Goal: Task Accomplishment & Management: Manage account settings

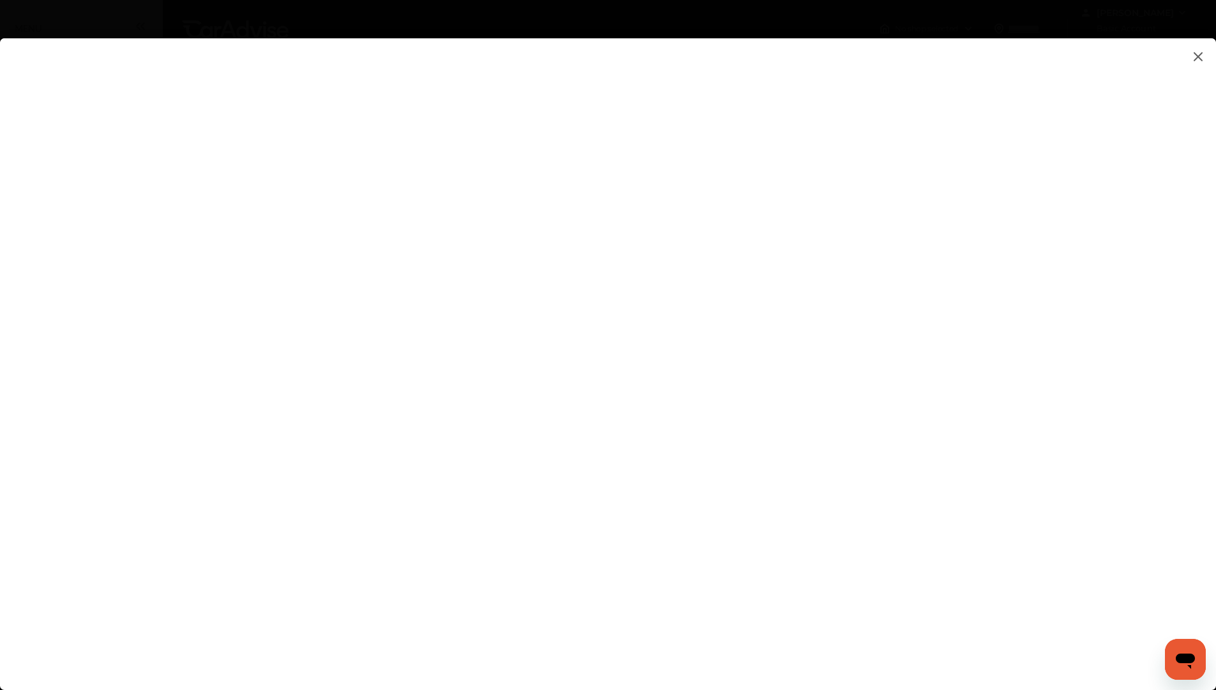
click at [879, 389] on flutter-view at bounding box center [608, 351] width 1216 height 626
type input "**********"
click at [898, 404] on flutter-view "**********" at bounding box center [608, 351] width 1216 height 626
click at [1001, 403] on flutter-view at bounding box center [608, 351] width 1216 height 626
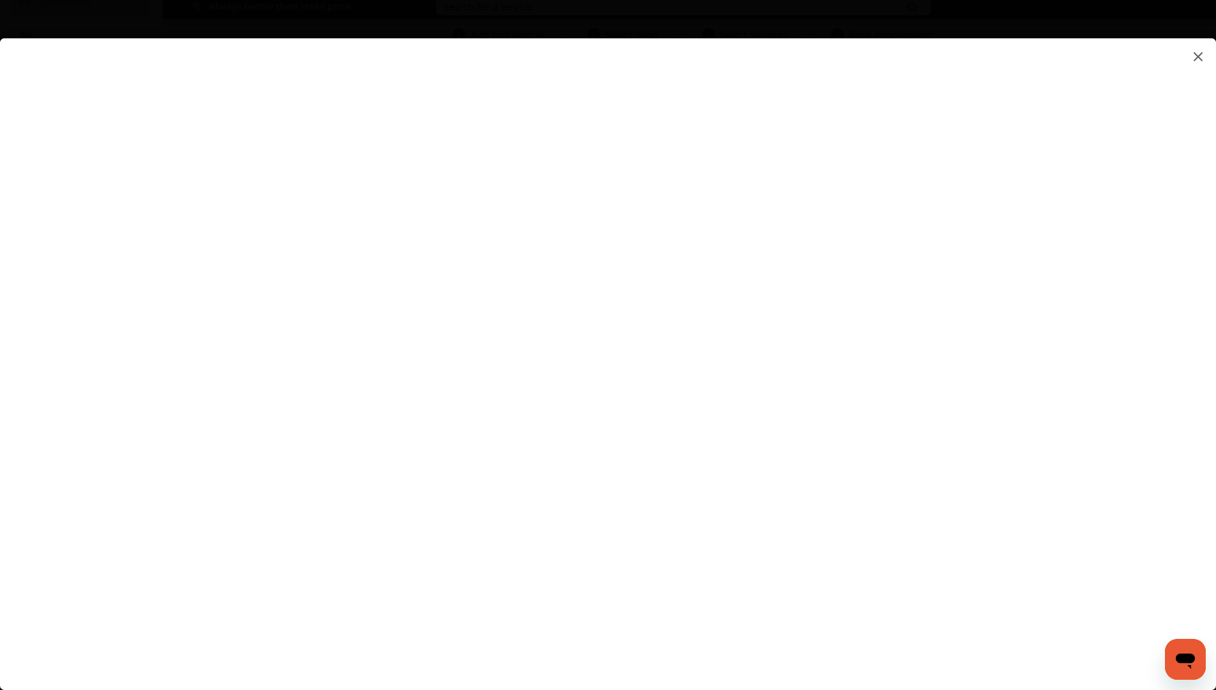
click at [1008, 402] on flutter-view at bounding box center [608, 351] width 1216 height 626
click at [791, 358] on flutter-view at bounding box center [608, 351] width 1216 height 626
type textarea "********"
click at [801, 430] on flutter-view "********" at bounding box center [608, 351] width 1216 height 626
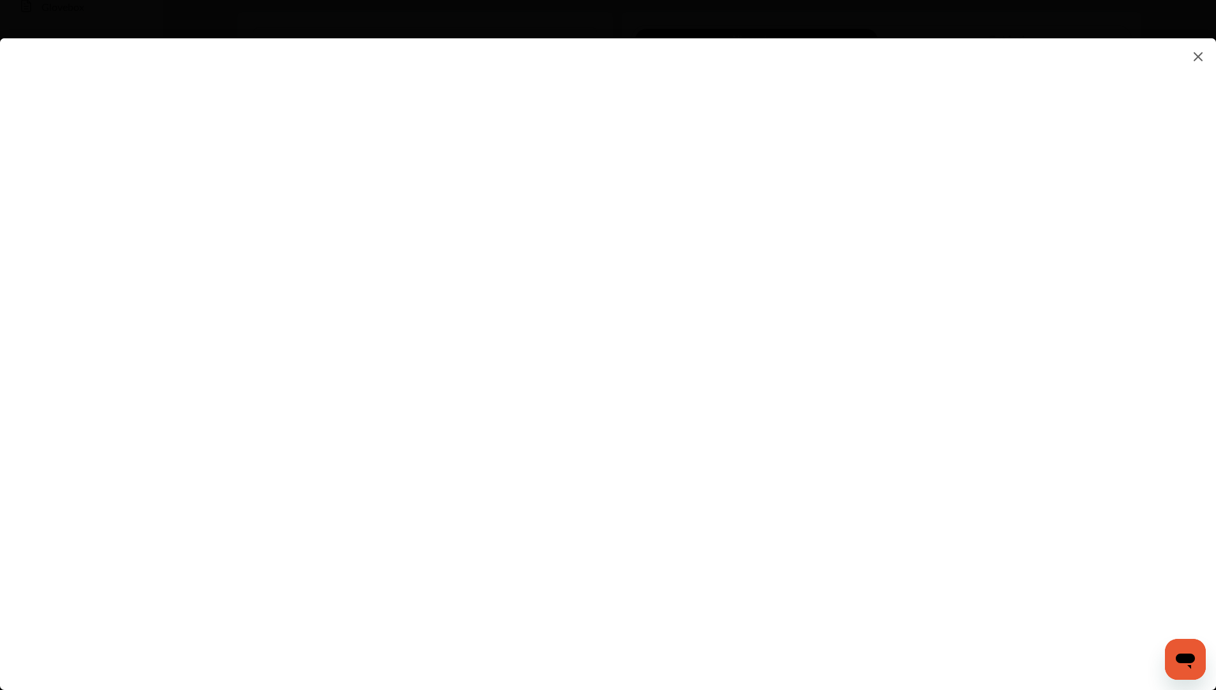
click at [962, 468] on flutter-view at bounding box center [608, 351] width 1216 height 626
click at [1002, 467] on flutter-view at bounding box center [608, 351] width 1216 height 626
click at [1011, 467] on flutter-view at bounding box center [608, 351] width 1216 height 626
drag, startPoint x: 472, startPoint y: 73, endPoint x: 1195, endPoint y: 57, distance: 722.9
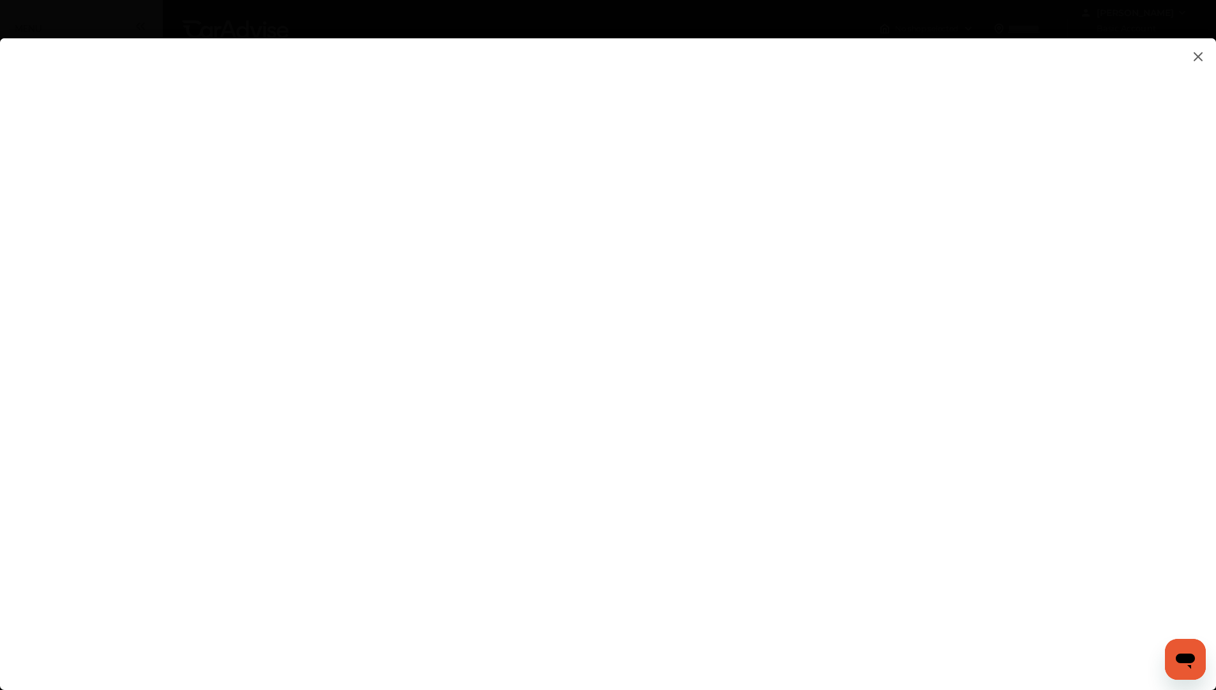
click at [1195, 57] on img at bounding box center [1198, 57] width 15 height 16
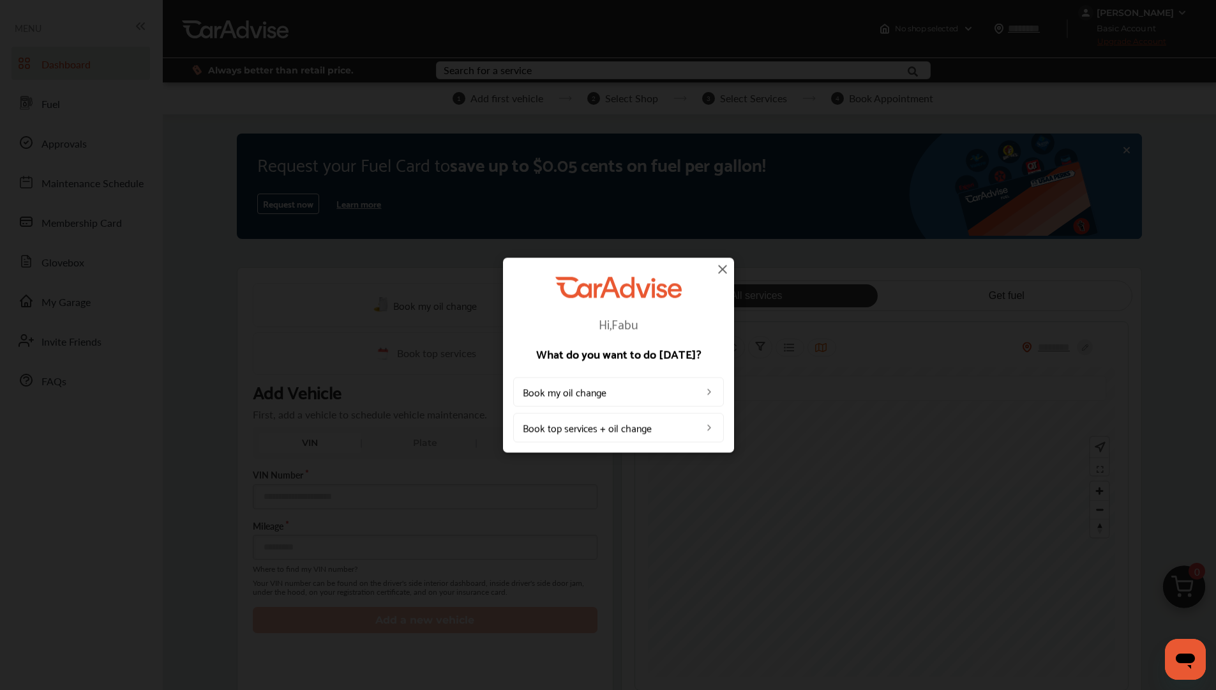
click at [731, 268] on div "Hi, Fabu What do you want to do [DATE]? Book my oil change Book top services + …" at bounding box center [618, 354] width 231 height 195
click at [728, 269] on img at bounding box center [722, 268] width 15 height 15
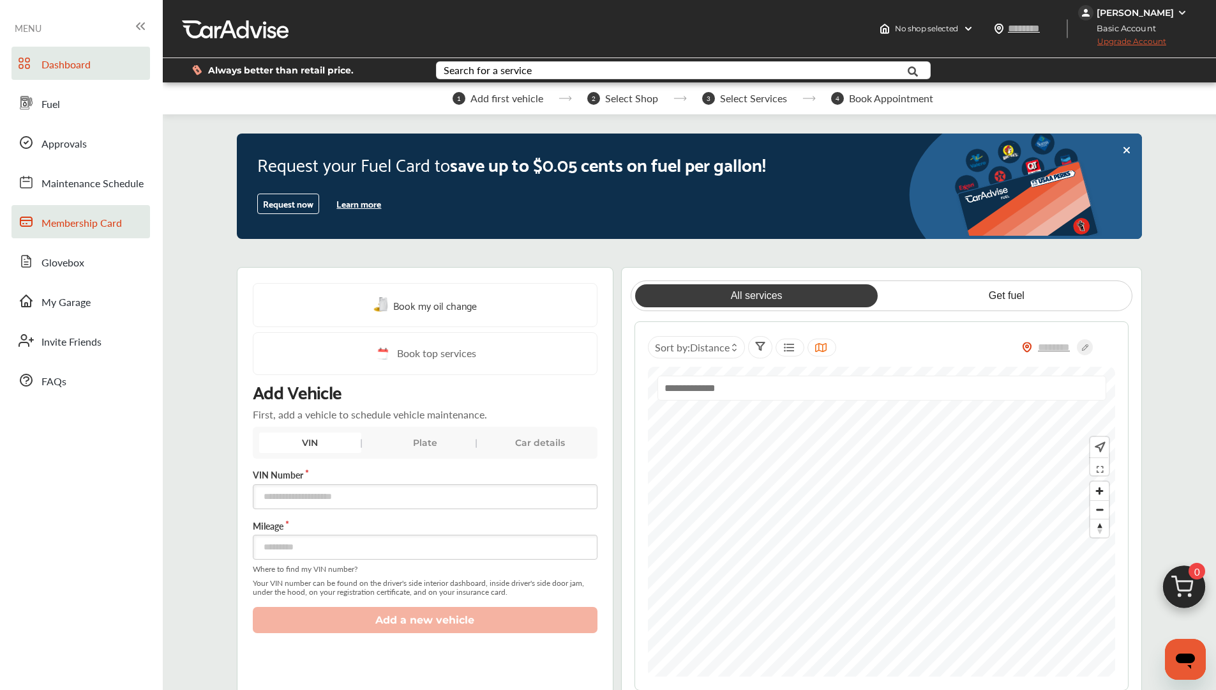
click at [75, 227] on span "Membership Card" at bounding box center [82, 223] width 80 height 17
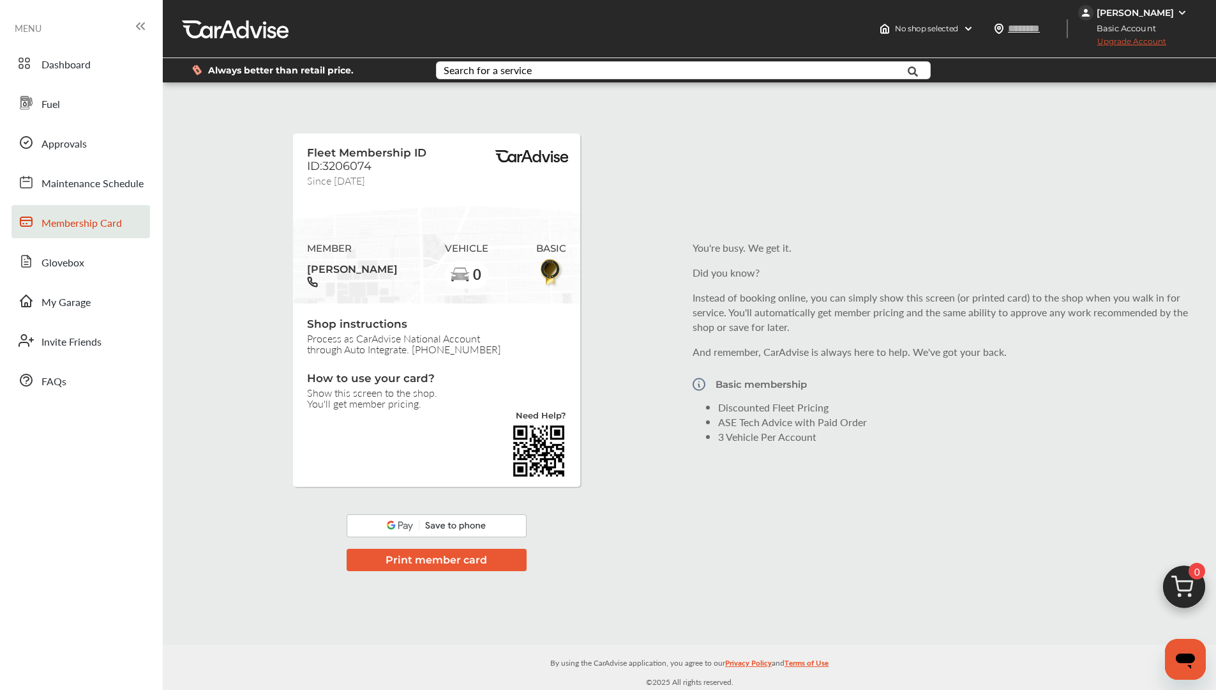
click at [1193, 9] on div "[PERSON_NAME] Basic Account Upgrade Account" at bounding box center [1147, 28] width 138 height 57
click at [1187, 8] on img at bounding box center [1182, 13] width 10 height 10
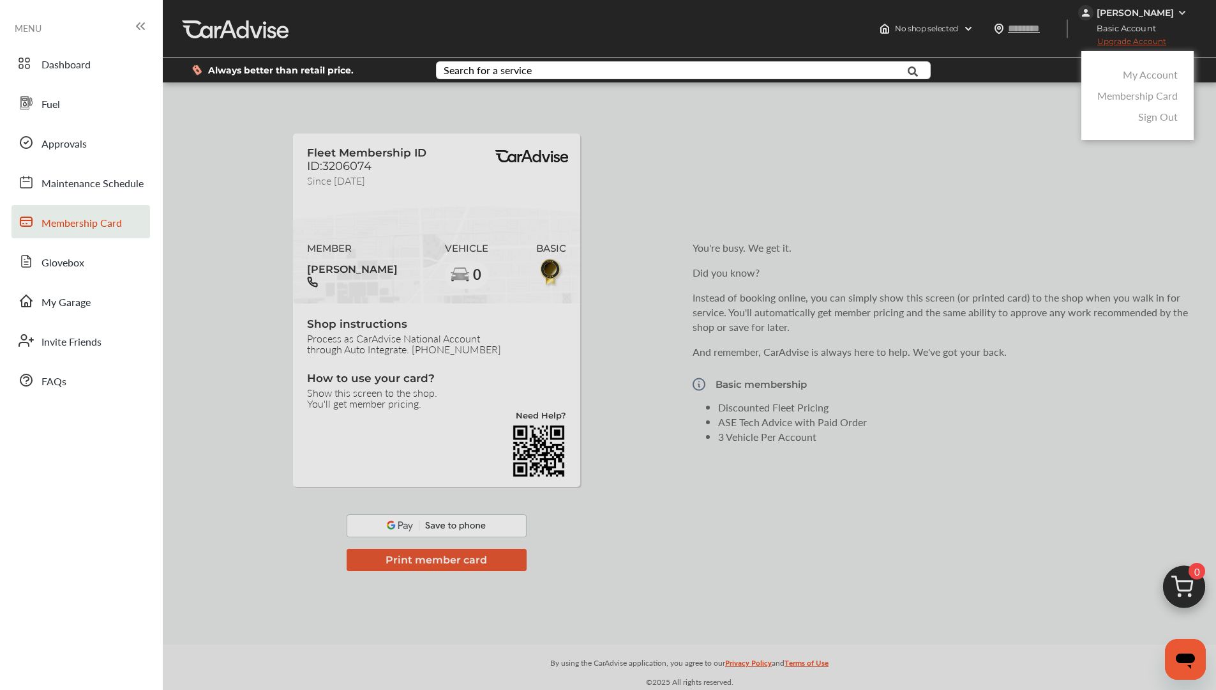
click at [1167, 116] on link "Sign Out" at bounding box center [1158, 116] width 40 height 15
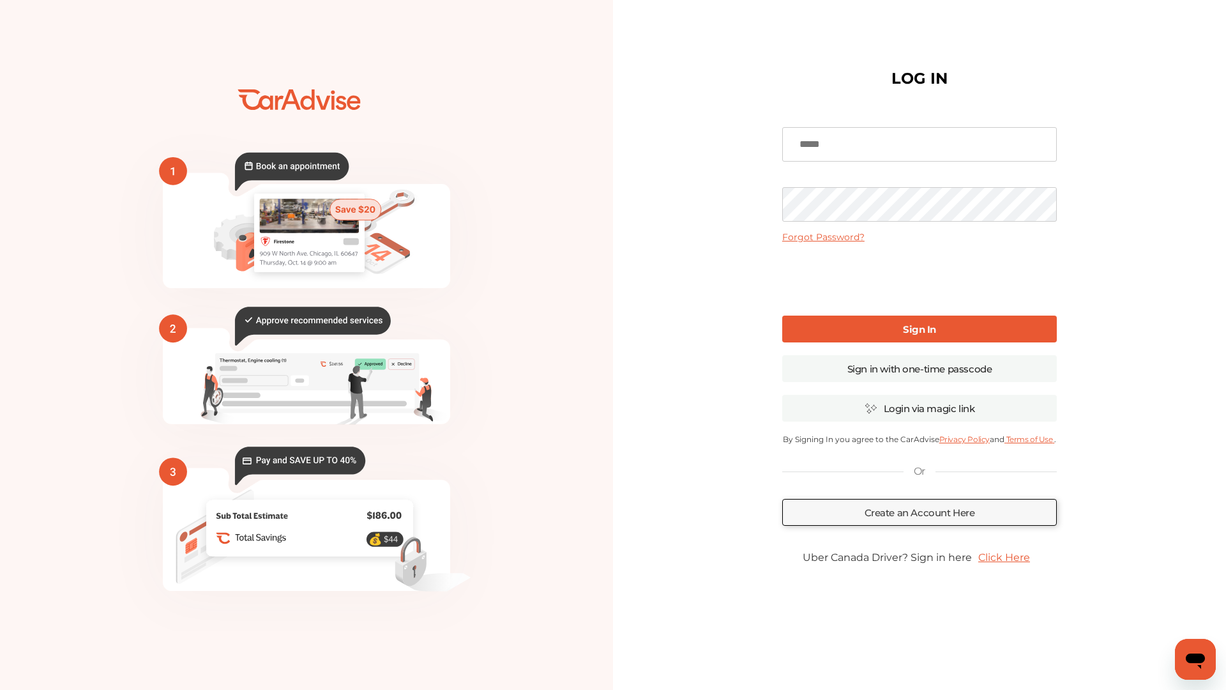
click at [1193, 663] on icon "Open messaging window" at bounding box center [1195, 660] width 19 height 15
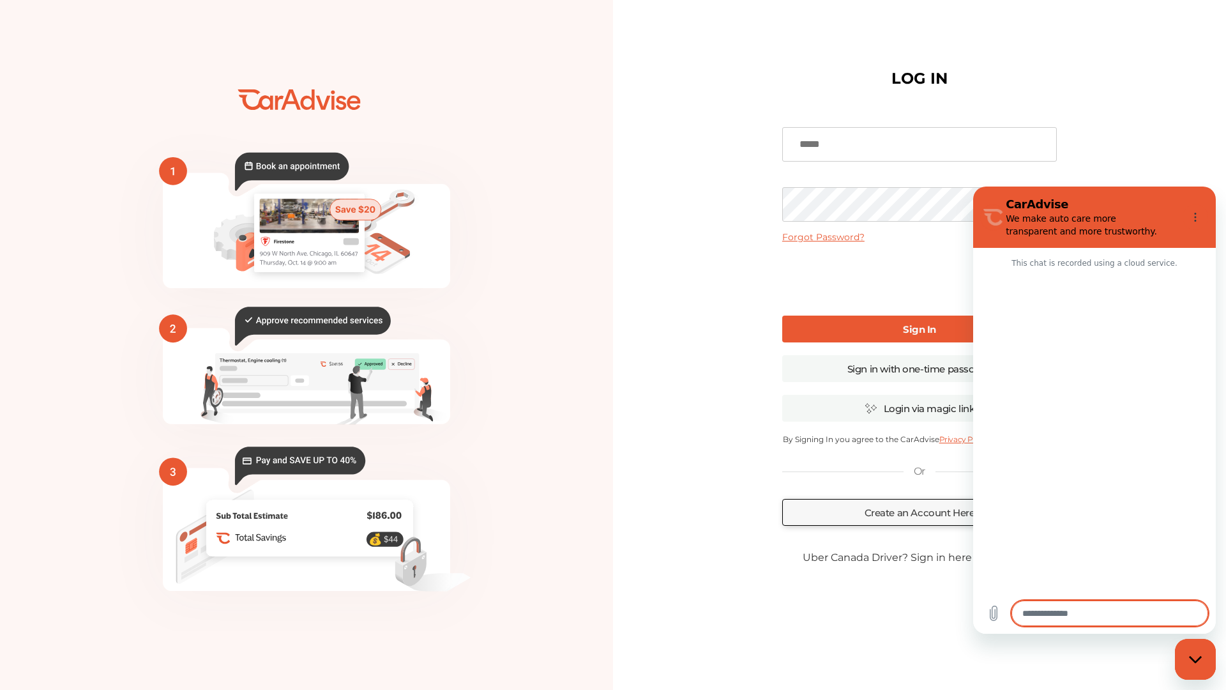
drag, startPoint x: 18, startPoint y: 22, endPoint x: 933, endPoint y: 617, distance: 1092.3
click at [933, 617] on div "LOG IN Forgot Password? Sign In Sign in with one-time passcode Login via magic …" at bounding box center [919, 345] width 292 height 596
type textarea "*"
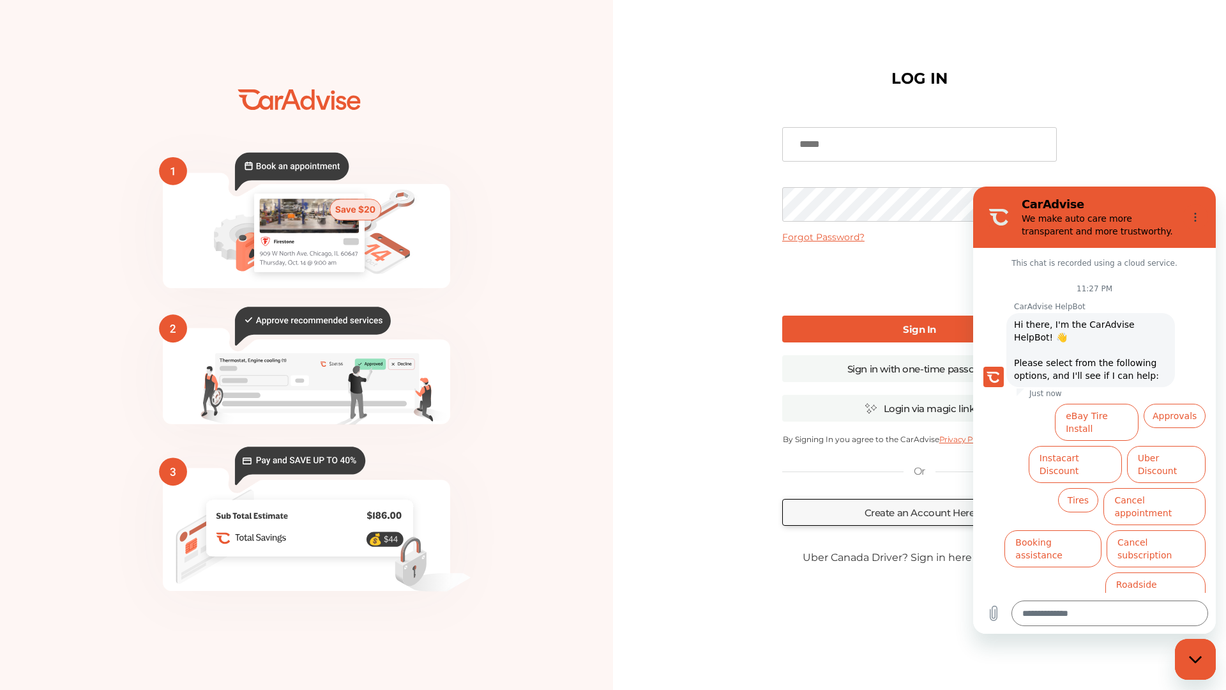
click at [932, 614] on div "LOG IN Forgot Password? Sign In Sign in with one-time passcode Login via magic …" at bounding box center [919, 345] width 292 height 596
drag, startPoint x: 868, startPoint y: 374, endPoint x: 1168, endPoint y: 54, distance: 438.1
click at [1168, 54] on div "LOG IN Forgot Password? Sign In Sign in with one-time passcode Login via magic …" at bounding box center [919, 345] width 613 height 622
drag, startPoint x: 1180, startPoint y: 47, endPoint x: 679, endPoint y: 0, distance: 502.7
click at [679, 0] on div "💰" at bounding box center [613, 345] width 1226 height 690
